Goal: Task Accomplishment & Management: Complete application form

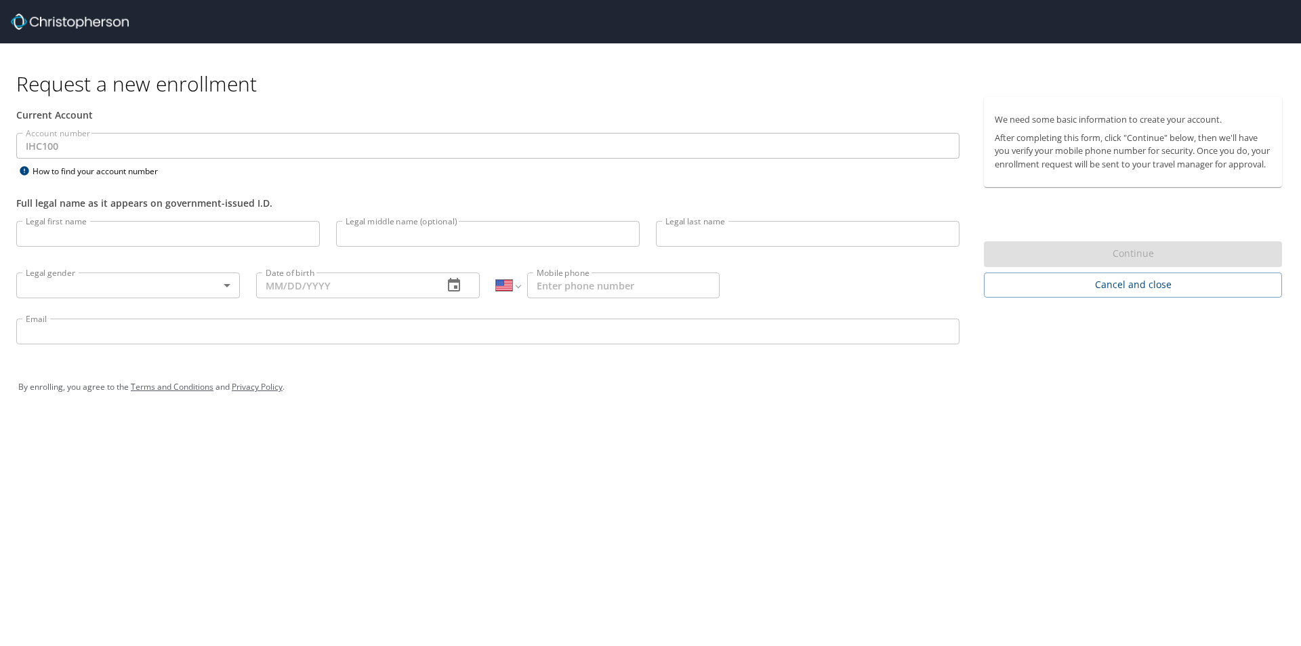
select select "US"
click at [131, 231] on input "Legal first name" at bounding box center [167, 234] width 303 height 26
type input "J"
type input "[PERSON_NAME]"
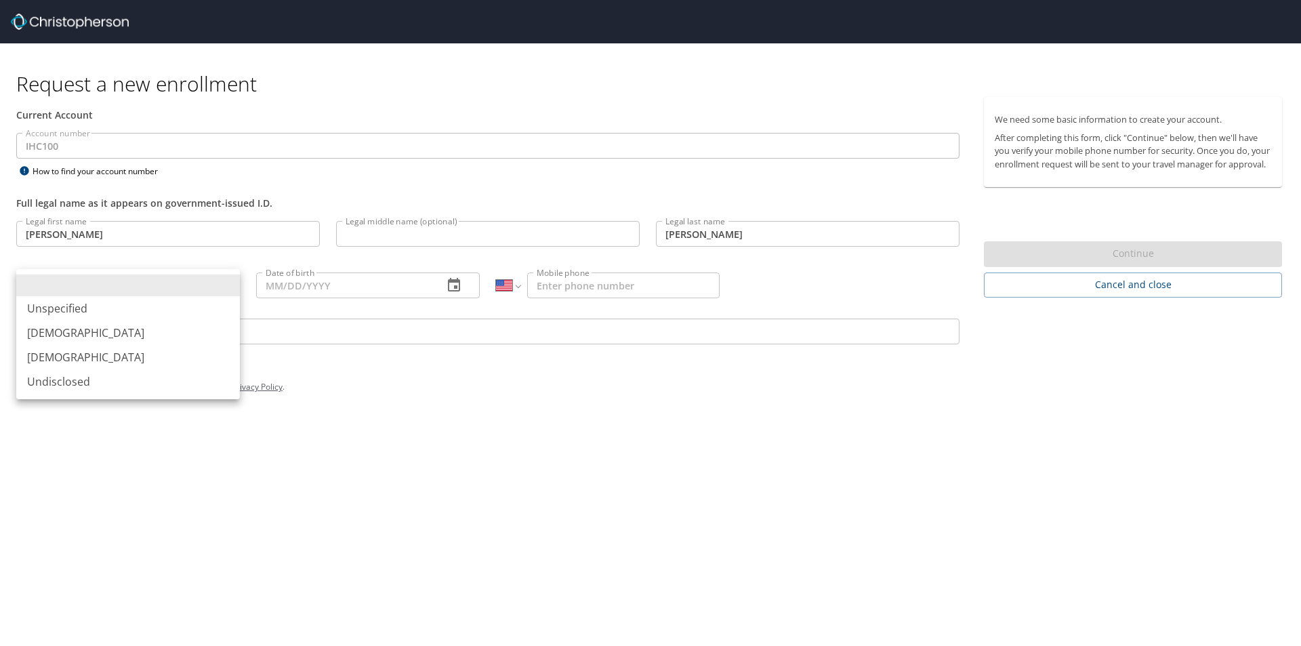
click at [222, 279] on body "Request a new enrollment Current Account Account number IHC100 Account number H…" at bounding box center [650, 323] width 1301 height 646
click at [70, 351] on li "[DEMOGRAPHIC_DATA]" at bounding box center [128, 357] width 224 height 24
type input "[DEMOGRAPHIC_DATA]"
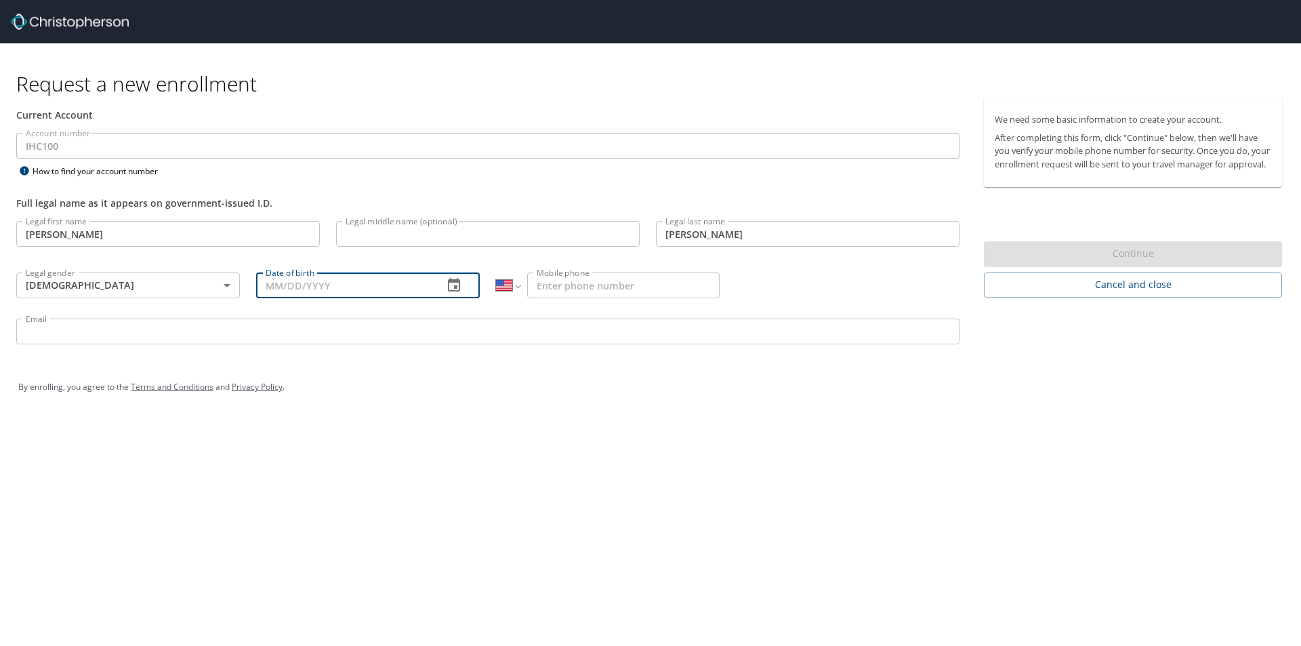
click at [325, 286] on input "Date of birth" at bounding box center [344, 285] width 176 height 26
type input "[DATE]"
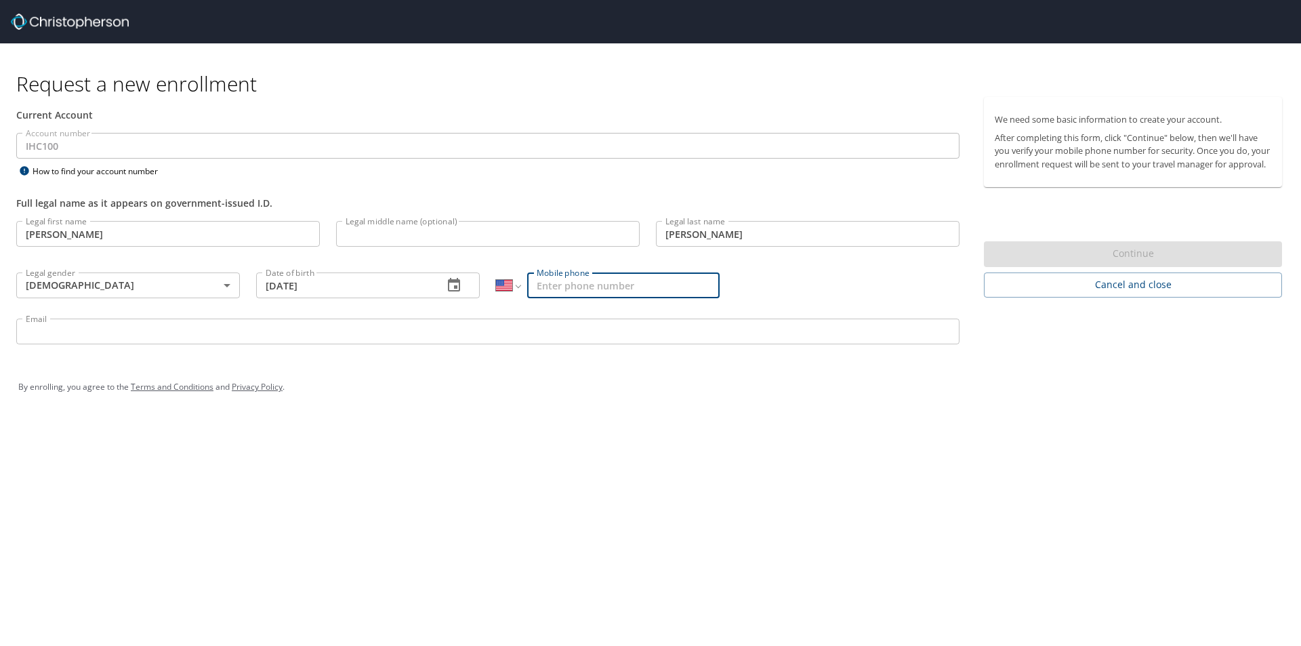
click at [621, 289] on input "Mobile phone" at bounding box center [623, 285] width 192 height 26
type input "[PHONE_NUMBER]"
click at [222, 328] on input "Email" at bounding box center [487, 331] width 943 height 26
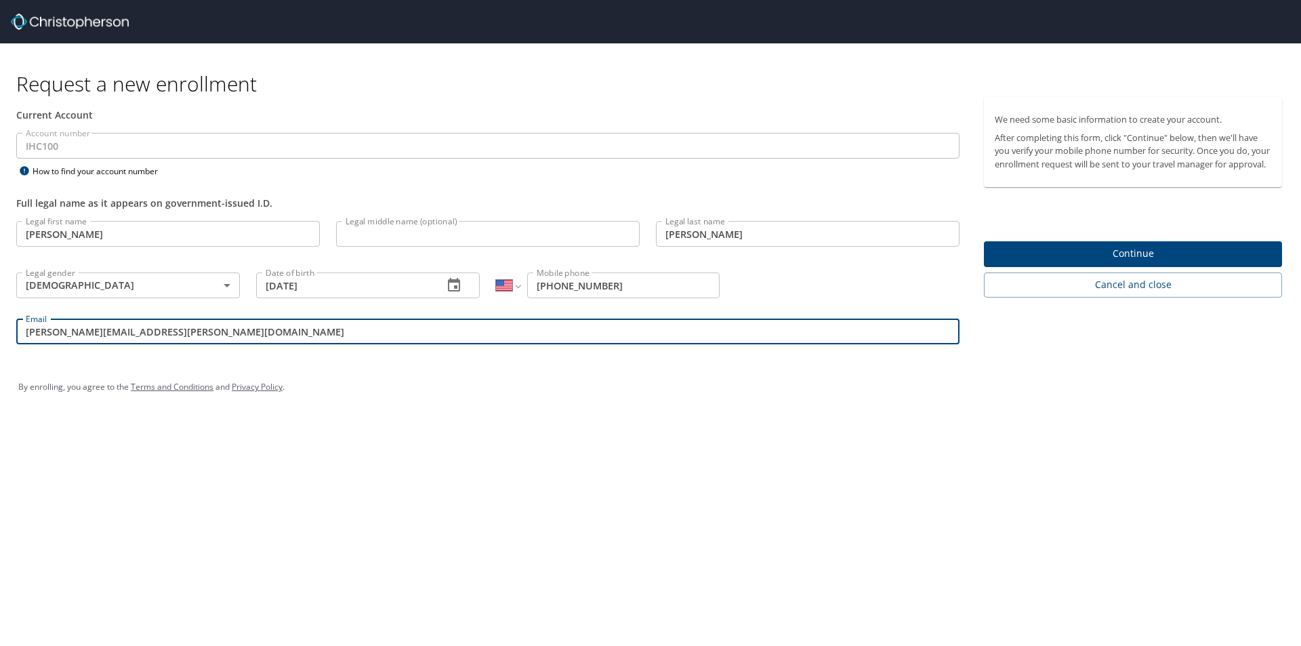
type input "[PERSON_NAME][EMAIL_ADDRESS][PERSON_NAME][DOMAIN_NAME]"
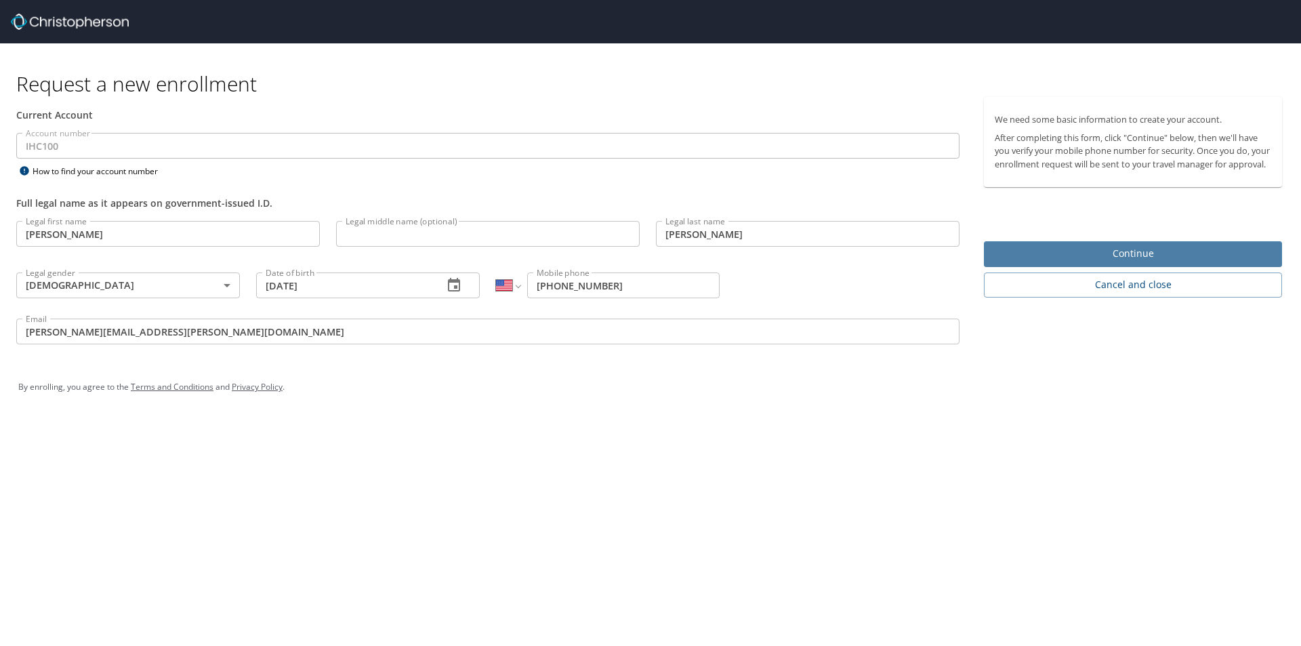
click at [1132, 262] on span "Continue" at bounding box center [1132, 253] width 276 height 17
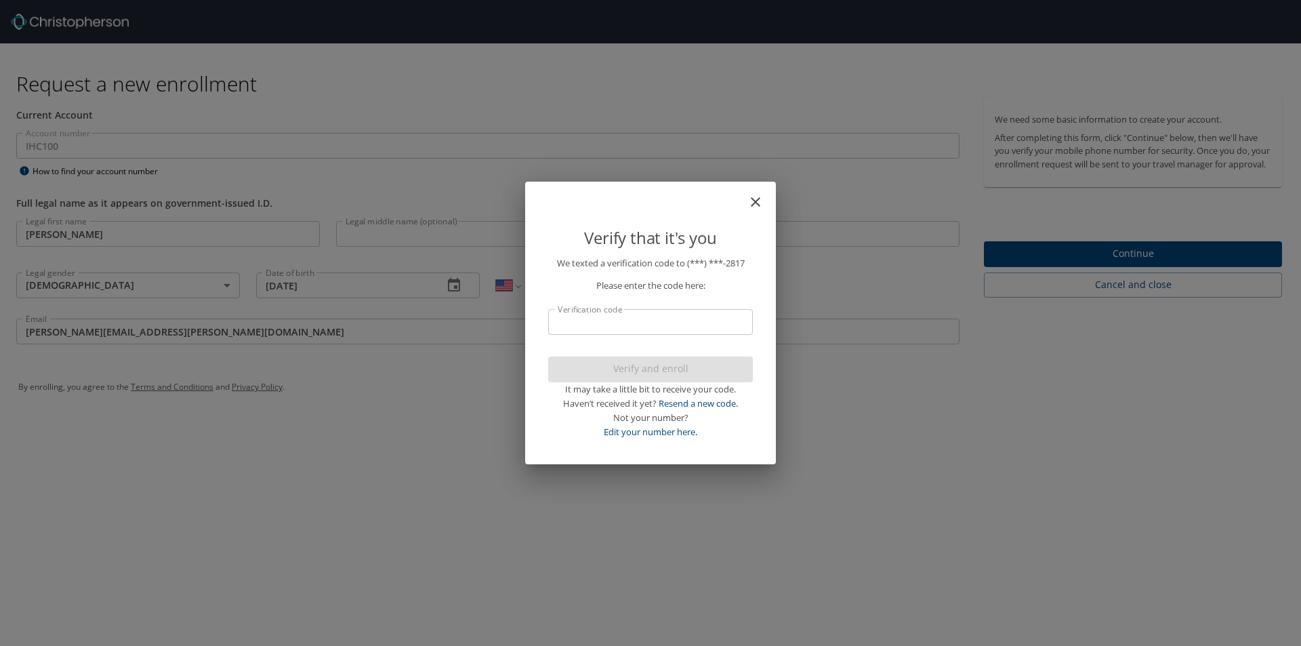
click at [648, 324] on input "Verification code" at bounding box center [650, 322] width 205 height 26
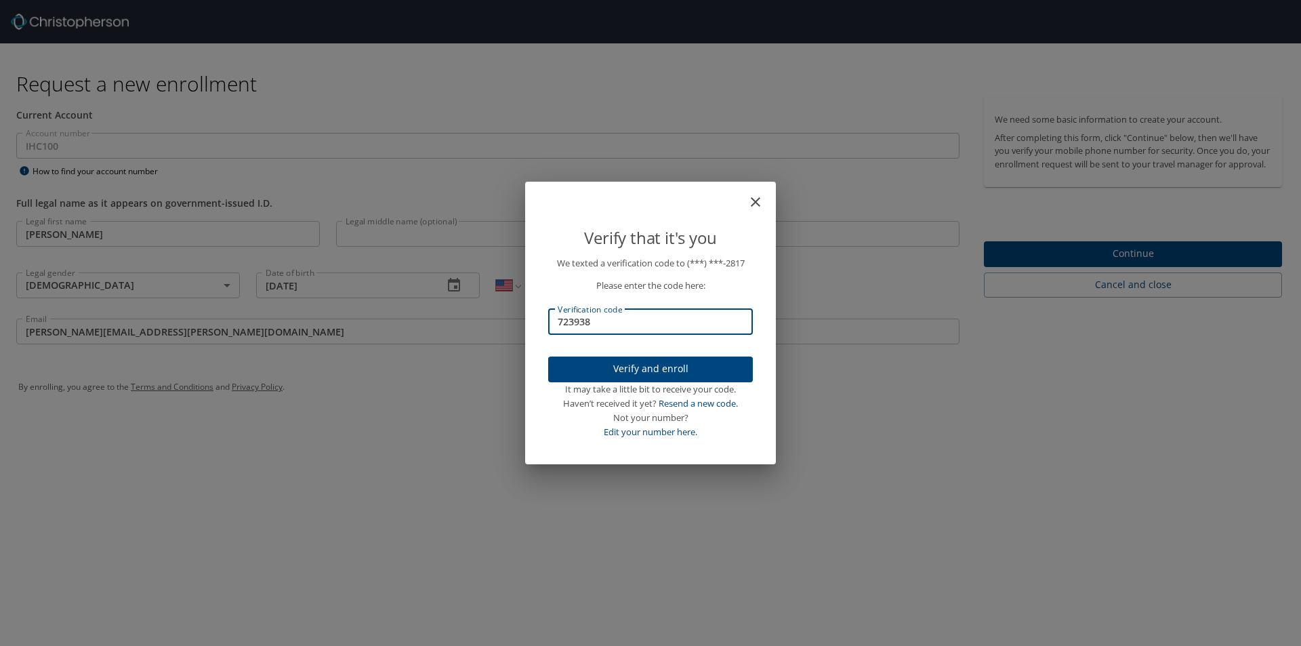
type input "723938"
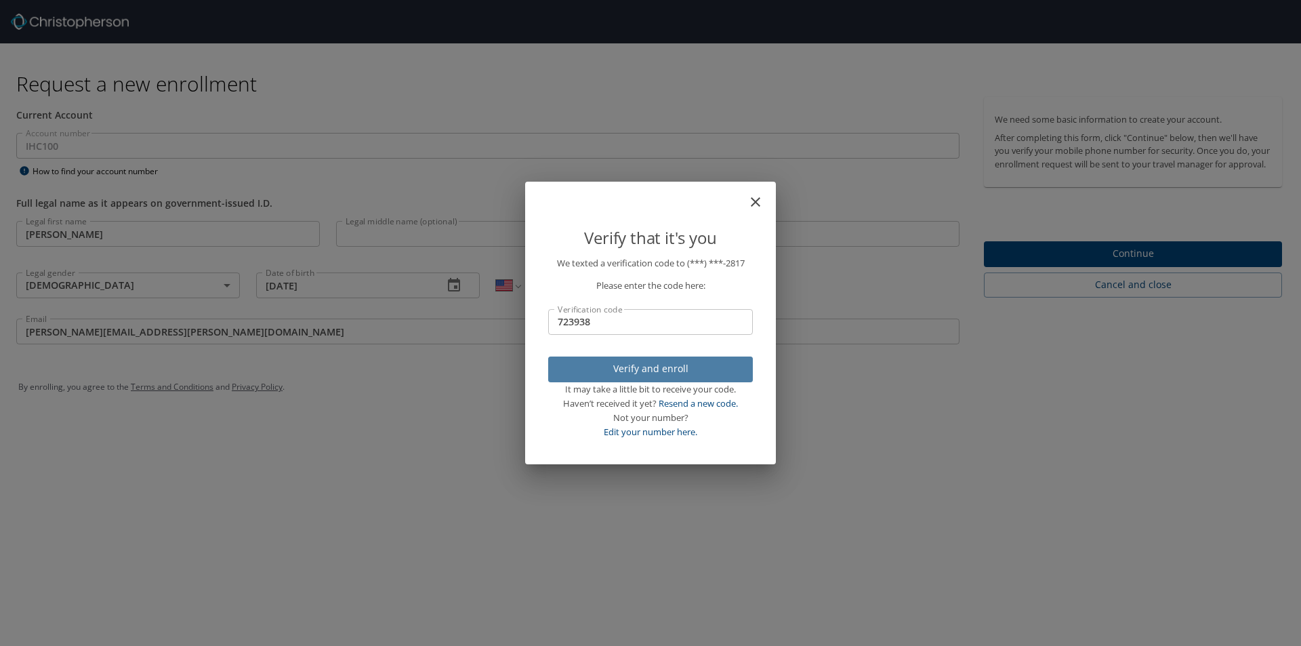
click at [640, 367] on span "Verify and enroll" at bounding box center [650, 368] width 183 height 17
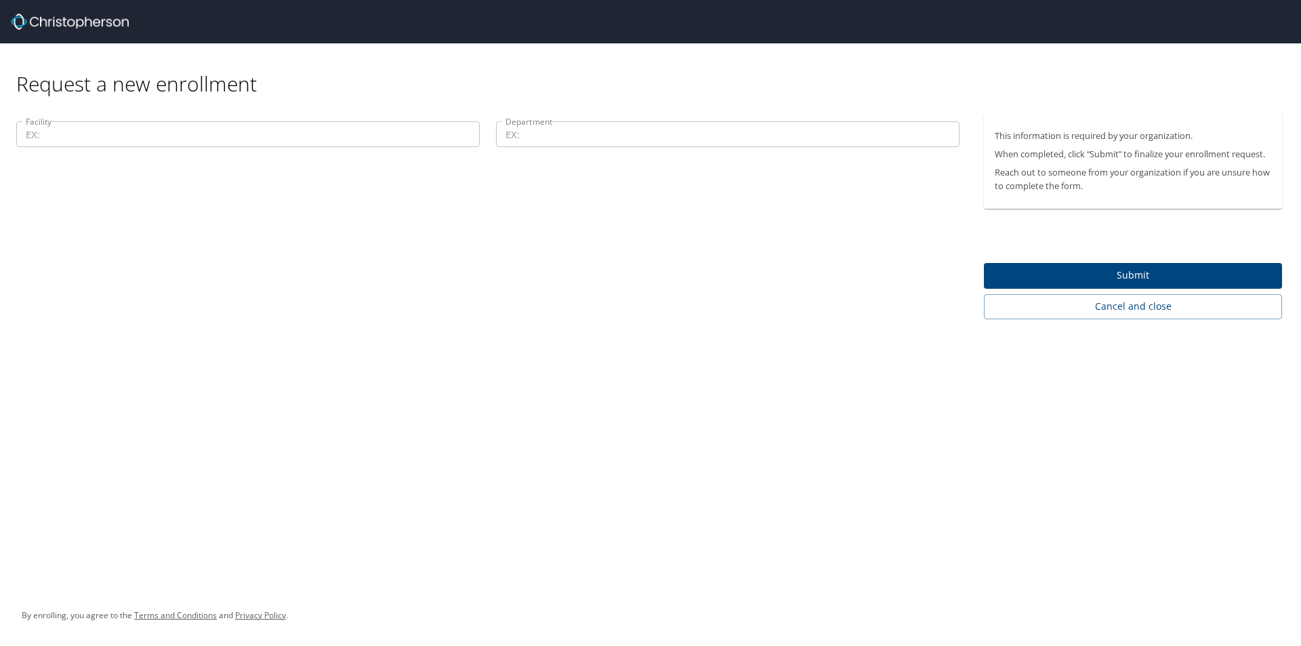
click at [567, 136] on input "Department" at bounding box center [727, 134] width 463 height 26
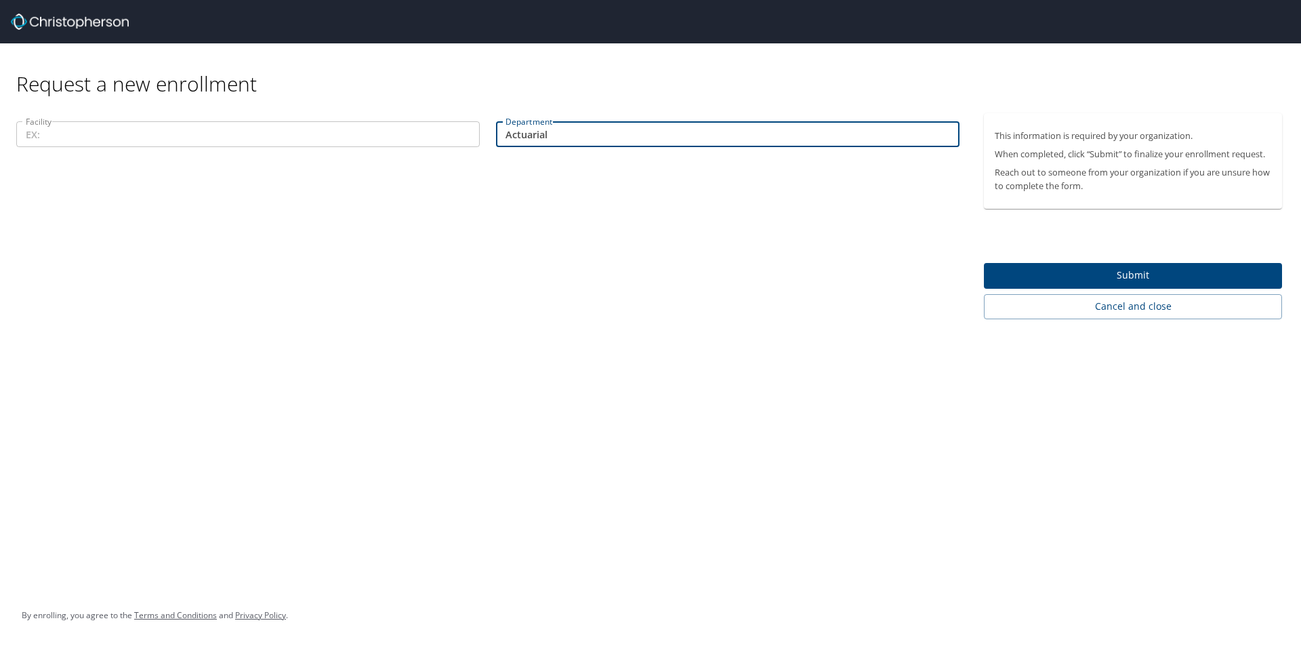
type input "Actuarial"
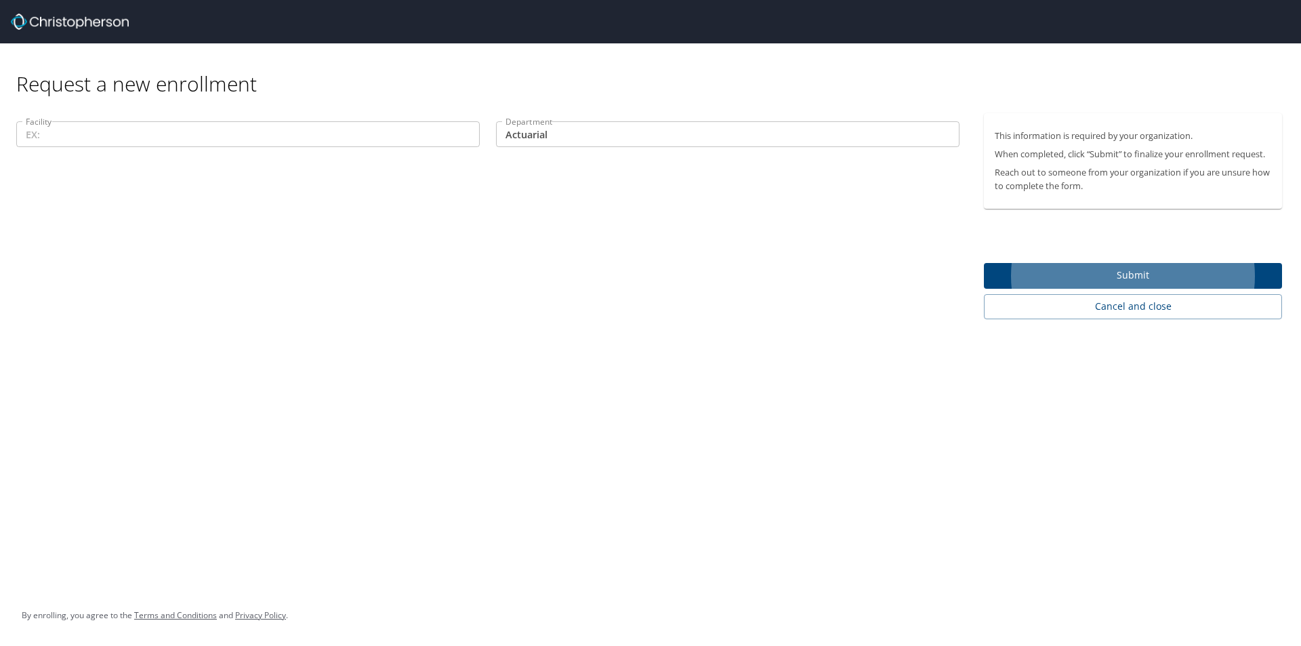
click at [96, 136] on input "Facility" at bounding box center [247, 134] width 463 height 26
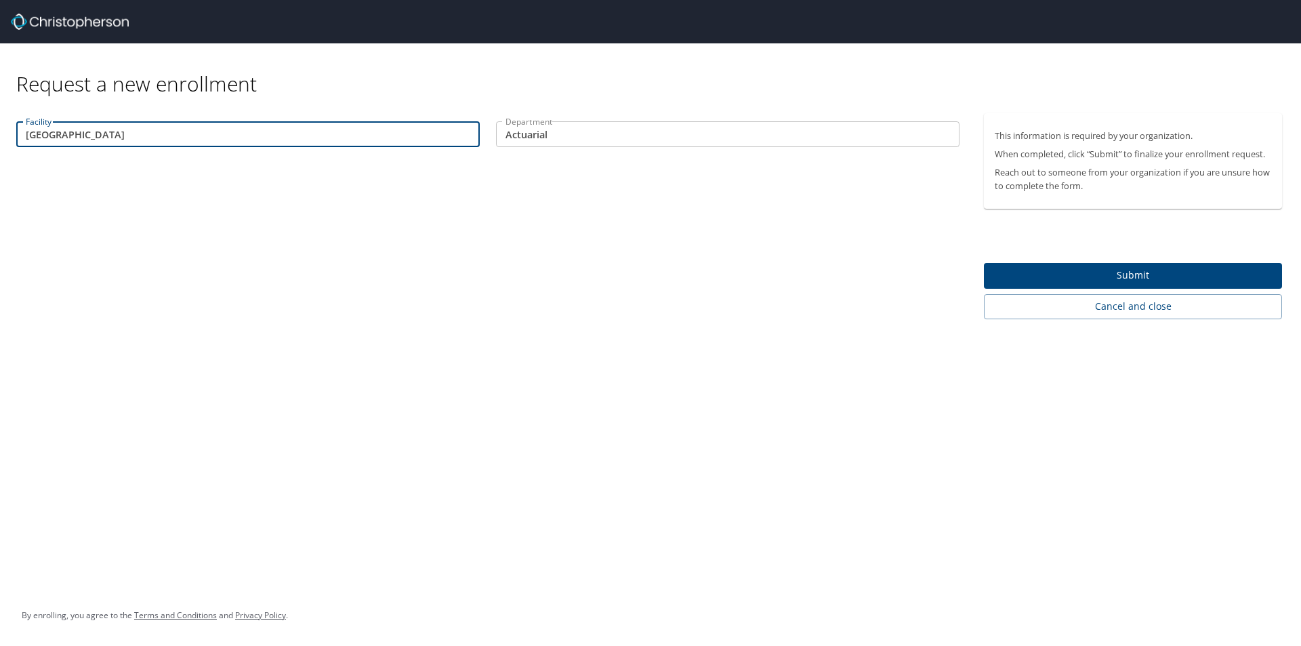
type input "[GEOGRAPHIC_DATA]"
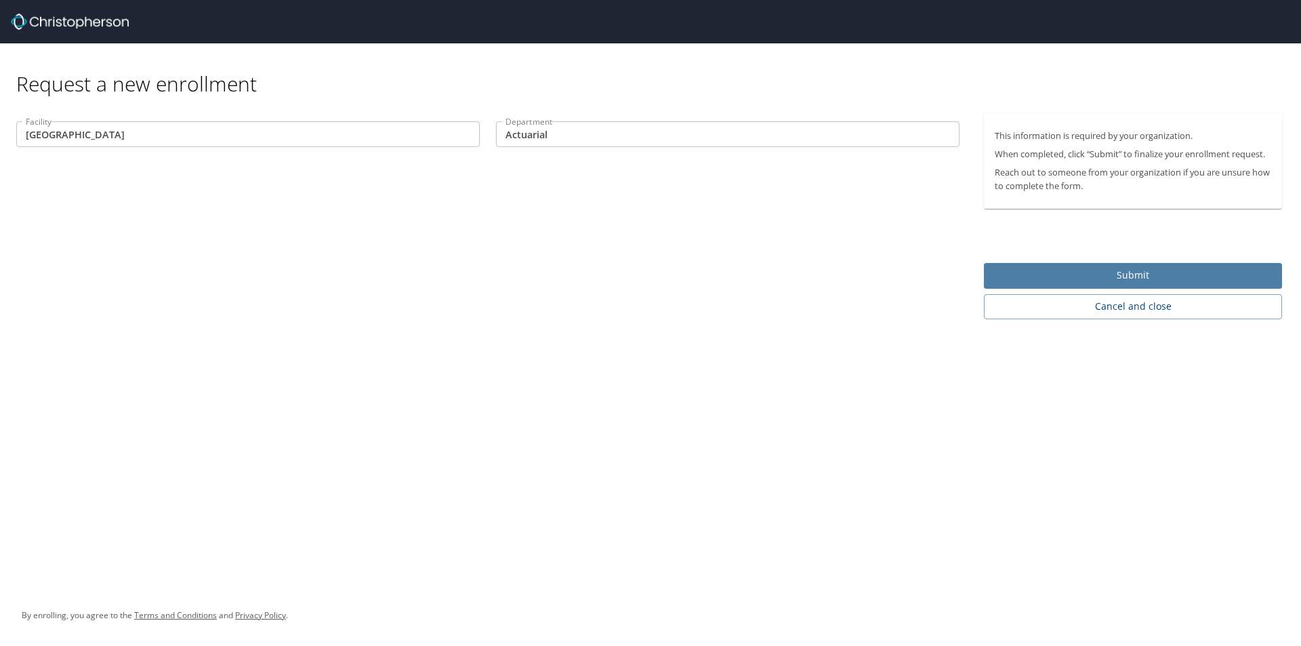
click at [1121, 272] on span "Submit" at bounding box center [1132, 275] width 276 height 17
